Goal: Find contact information: Find contact information

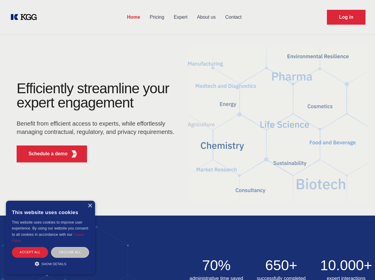
click at [187, 140] on div "Efficiently streamline your expert engagement Benefit from efficient access to …" at bounding box center [97, 124] width 181 height 86
click at [45, 154] on p "Schedule a demo" at bounding box center [48, 153] width 39 height 7
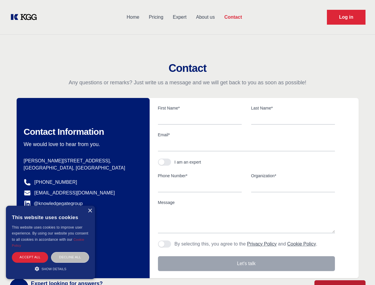
click at [90, 206] on div "× This website uses cookies This website uses cookies to improve user experienc…" at bounding box center [50, 242] width 89 height 73
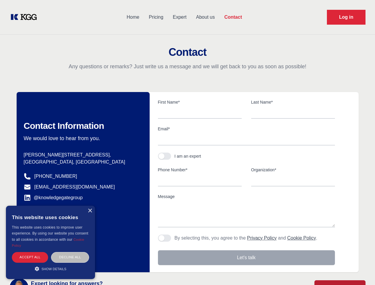
click at [30, 252] on div "Accept all" at bounding box center [30, 257] width 36 height 10
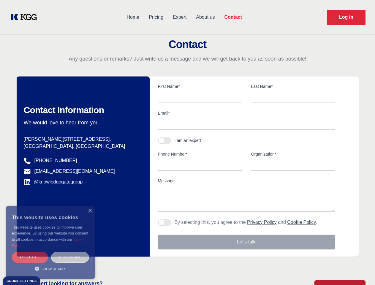
click at [70, 252] on div "Decline all" at bounding box center [70, 257] width 38 height 10
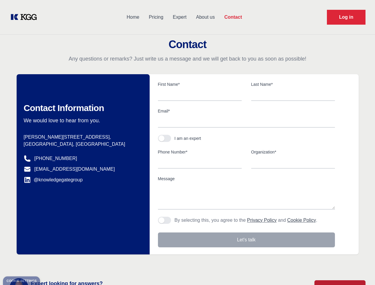
click at [50, 264] on main "Contact Any questions or remarks? Just write us a message and we will get back …" at bounding box center [187, 154] width 375 height 309
